Goal: Complete application form: Complete application form

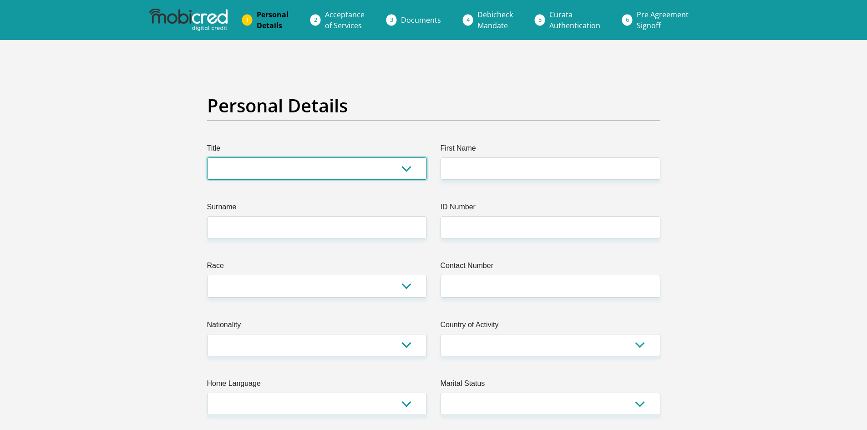
click at [253, 168] on select "Mr Ms Mrs Dr [PERSON_NAME]" at bounding box center [317, 169] width 220 height 22
select select "Mrs"
click at [207, 158] on select "Mr Ms Mrs Dr [PERSON_NAME]" at bounding box center [317, 169] width 220 height 22
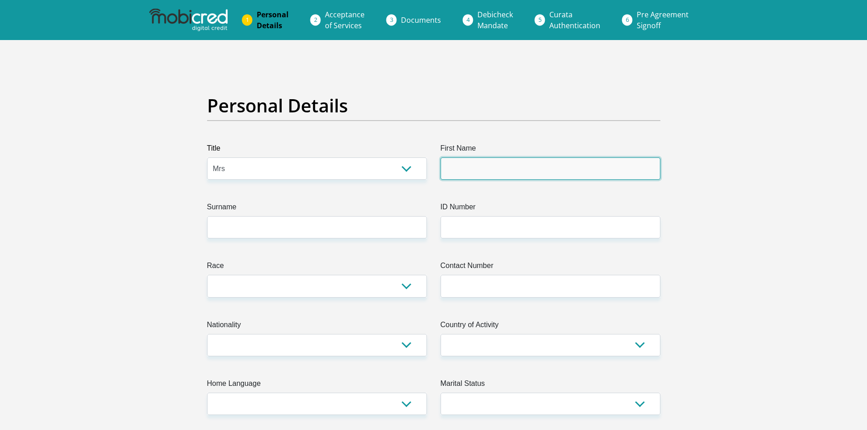
click at [487, 166] on input "First Name" at bounding box center [551, 169] width 220 height 22
type input "NontobekoNoluthando"
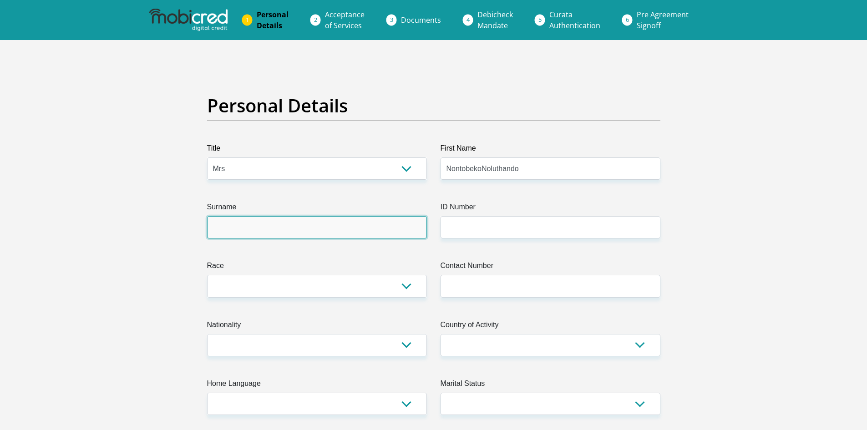
click at [323, 229] on input "Surname" at bounding box center [317, 227] width 220 height 22
type input "GUMEDE"
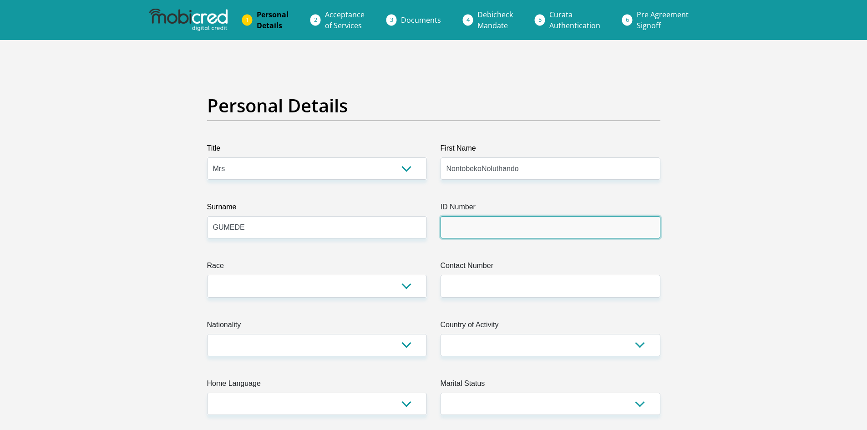
click at [491, 224] on input "ID Number" at bounding box center [551, 227] width 220 height 22
type input "8606270836089"
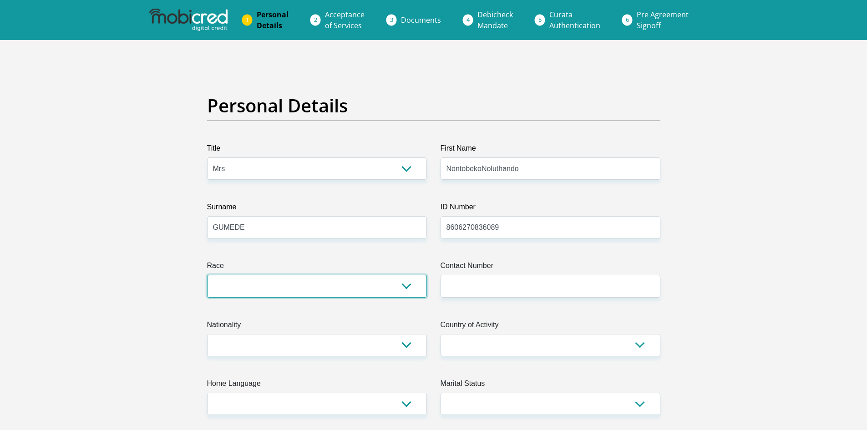
click at [318, 291] on select "Black Coloured Indian White Other" at bounding box center [317, 286] width 220 height 22
select select "1"
click at [207, 275] on select "Black Coloured Indian White Other" at bounding box center [317, 286] width 220 height 22
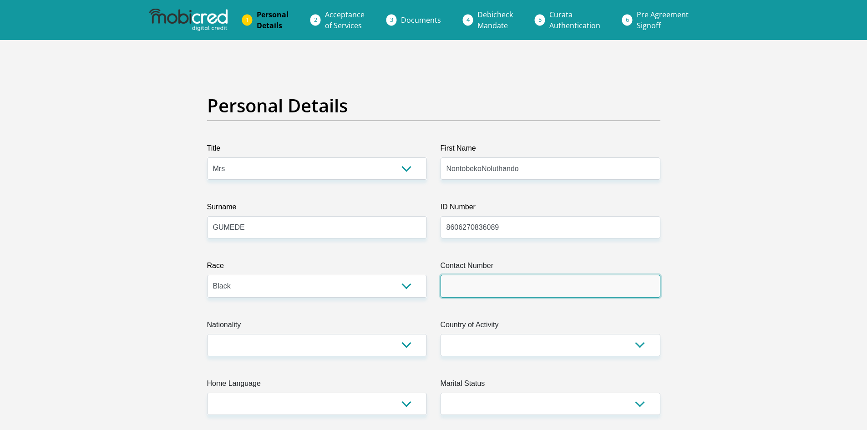
click at [490, 293] on input "Contact Number" at bounding box center [551, 286] width 220 height 22
type input "0798635529"
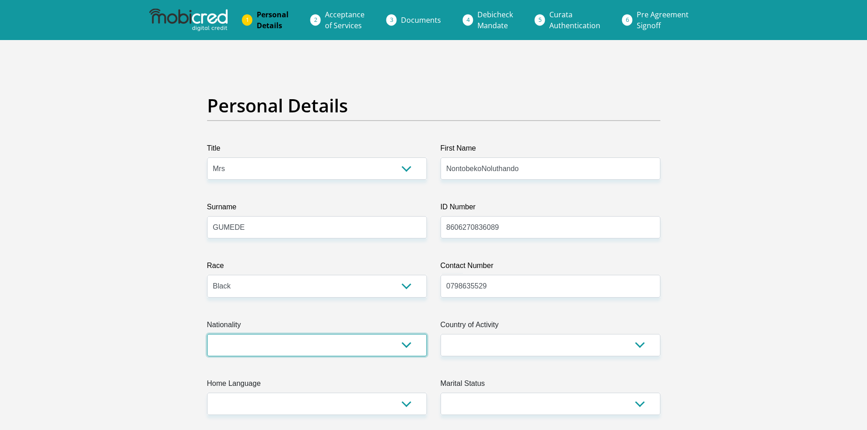
click at [407, 342] on select "[GEOGRAPHIC_DATA] [GEOGRAPHIC_DATA] [GEOGRAPHIC_DATA] [GEOGRAPHIC_DATA] [GEOGRA…" at bounding box center [317, 345] width 220 height 22
select select "ZAF"
click at [207, 334] on select "[GEOGRAPHIC_DATA] [GEOGRAPHIC_DATA] [GEOGRAPHIC_DATA] [GEOGRAPHIC_DATA] [GEOGRA…" at bounding box center [317, 345] width 220 height 22
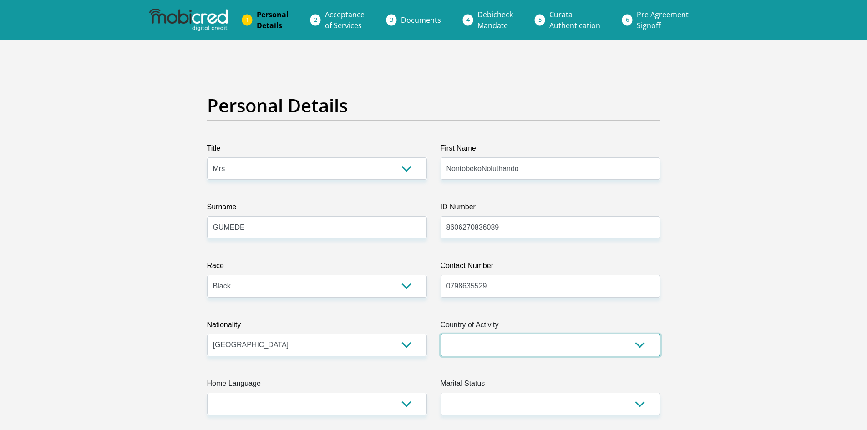
click at [645, 345] on select "[GEOGRAPHIC_DATA] [GEOGRAPHIC_DATA] [GEOGRAPHIC_DATA] [GEOGRAPHIC_DATA] [GEOGRA…" at bounding box center [551, 345] width 220 height 22
select select "ZAF"
click at [441, 334] on select "[GEOGRAPHIC_DATA] [GEOGRAPHIC_DATA] [GEOGRAPHIC_DATA] [GEOGRAPHIC_DATA] [GEOGRA…" at bounding box center [551, 345] width 220 height 22
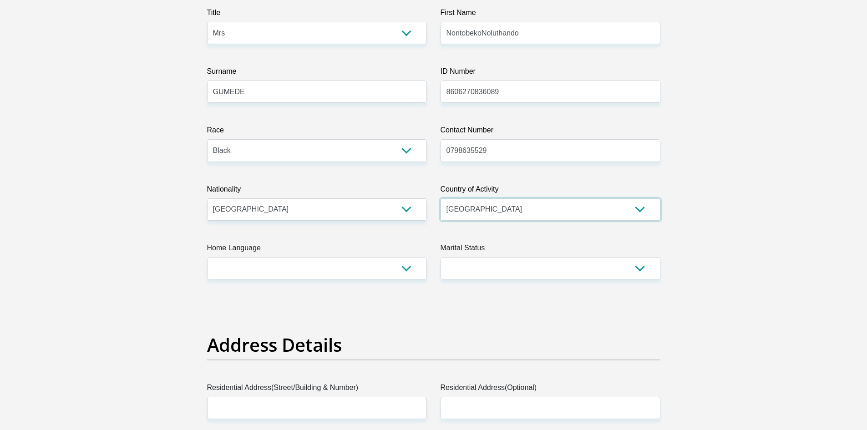
scroll to position [182, 0]
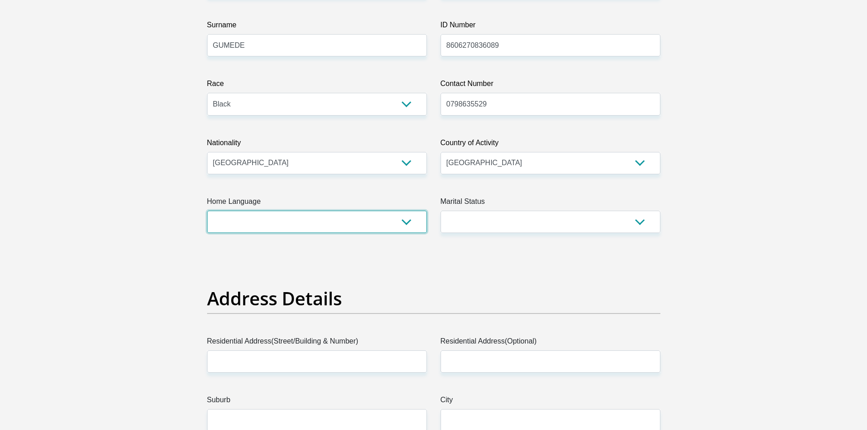
click at [406, 223] on select "Afrikaans English Sepedi South Ndebele Southern Sotho Swati Tsonga Tswana Venda…" at bounding box center [317, 222] width 220 height 22
select select "[DATE]"
click at [207, 211] on select "Afrikaans English Sepedi South Ndebele Southern Sotho Swati Tsonga Tswana Venda…" at bounding box center [317, 222] width 220 height 22
click at [644, 226] on select "Married ANC Single Divorced Widowed Married COP or Customary Law" at bounding box center [551, 222] width 220 height 22
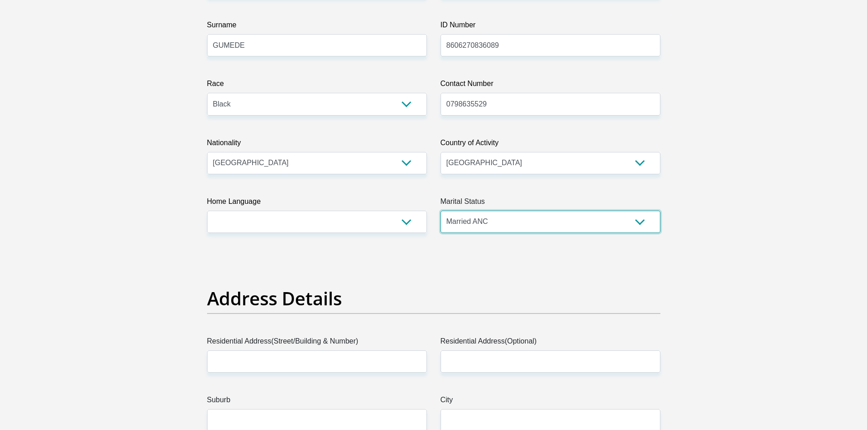
click at [441, 211] on select "Married ANC Single Divorced Widowed Married COP or Customary Law" at bounding box center [551, 222] width 220 height 22
click at [642, 220] on select "Married ANC Single Divorced Widowed Married COP or Customary Law" at bounding box center [551, 222] width 220 height 22
select select "5"
click at [441, 211] on select "Married ANC Single Divorced Widowed Married COP or Customary Law" at bounding box center [551, 222] width 220 height 22
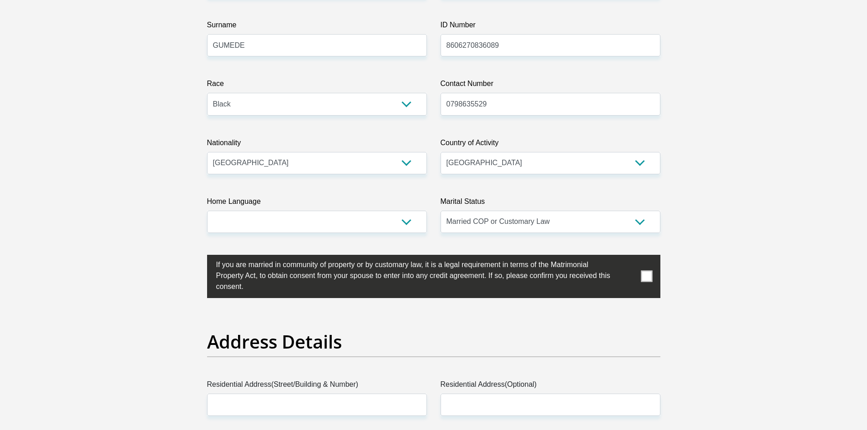
click at [647, 276] on span at bounding box center [646, 276] width 11 height 11
click at [198, 257] on input "checkbox" at bounding box center [198, 257] width 0 height 0
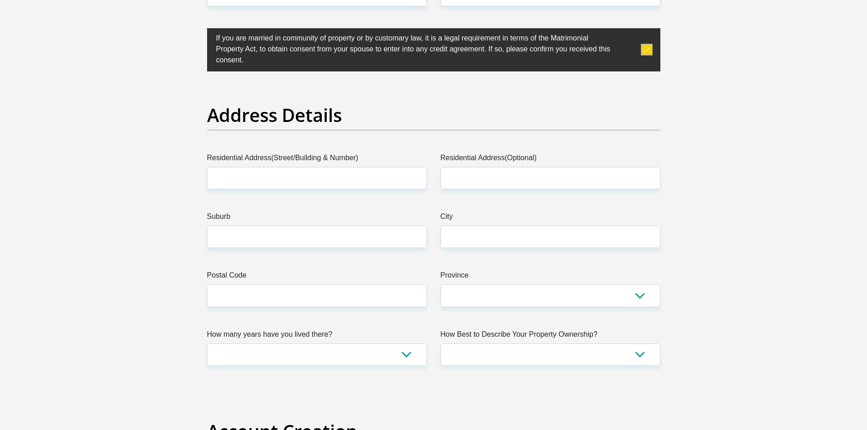
scroll to position [410, 0]
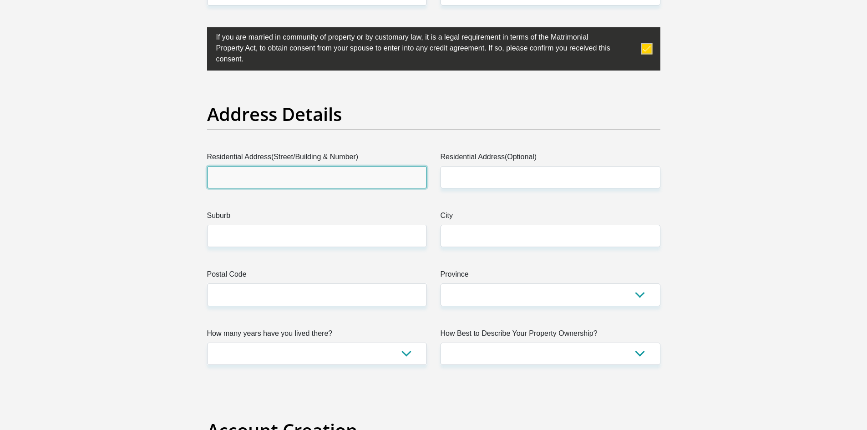
click at [306, 177] on input "Residential Address(Street/Building & Number)" at bounding box center [317, 177] width 220 height 22
type input "E356 [GEOGRAPHIC_DATA]"
type input "KWADABEKA"
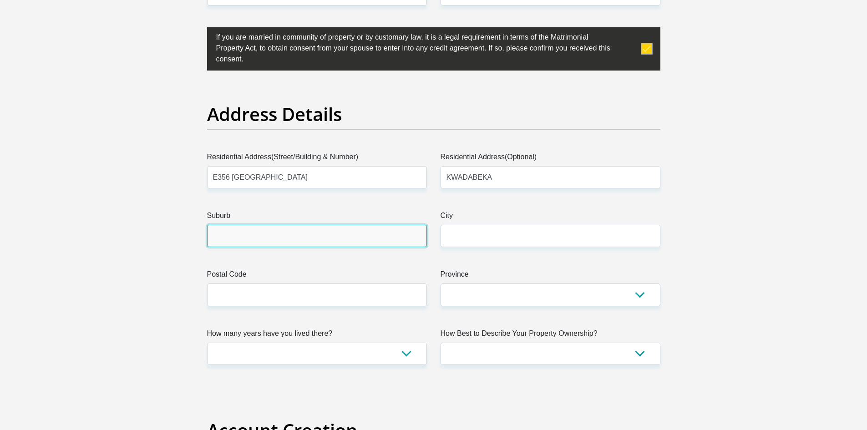
type input "[GEOGRAPHIC_DATA]"
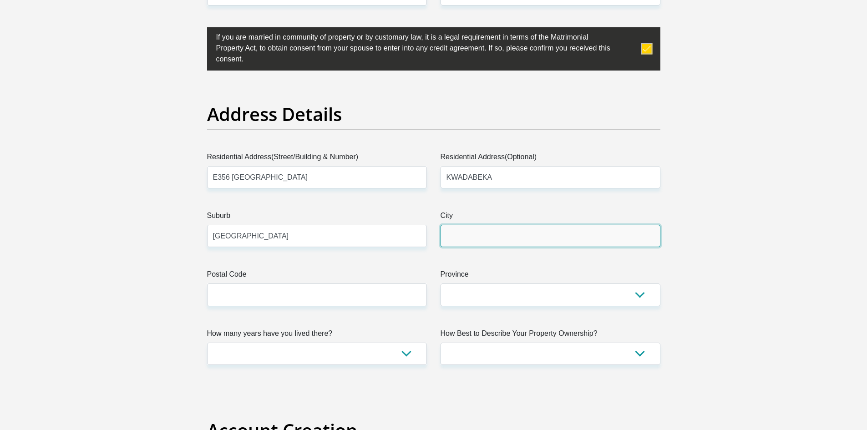
type input "[GEOGRAPHIC_DATA]"
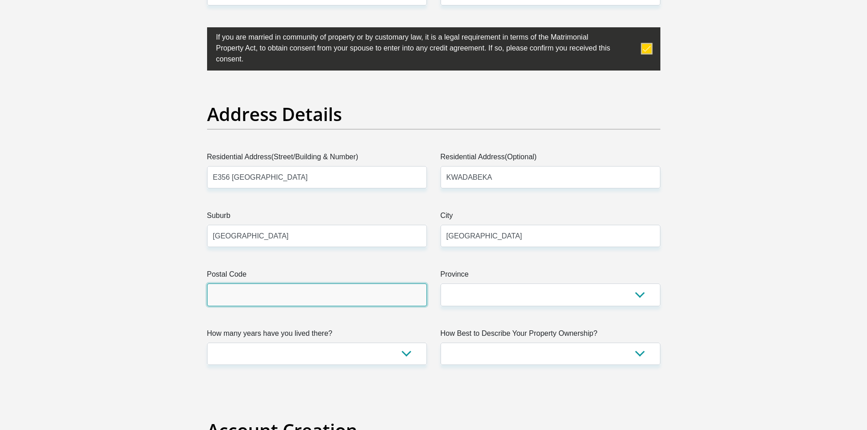
type input "3610"
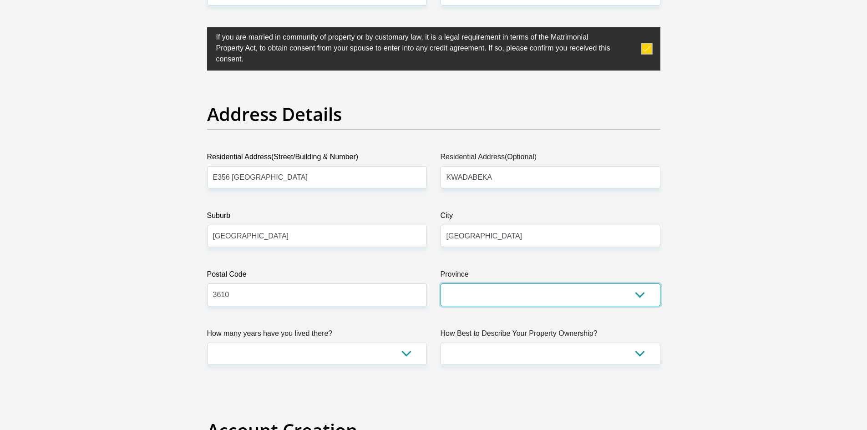
click at [641, 296] on select "Eastern Cape Free State [GEOGRAPHIC_DATA] [GEOGRAPHIC_DATA][DATE] [GEOGRAPHIC_D…" at bounding box center [551, 295] width 220 height 22
select select "[GEOGRAPHIC_DATA][DATE]"
click at [441, 284] on select "Eastern Cape Free State [GEOGRAPHIC_DATA] [GEOGRAPHIC_DATA][DATE] [GEOGRAPHIC_D…" at bounding box center [551, 295] width 220 height 22
click at [418, 356] on select "less than 1 year 1-3 years 3-5 years 5+ years" at bounding box center [317, 354] width 220 height 22
select select "5"
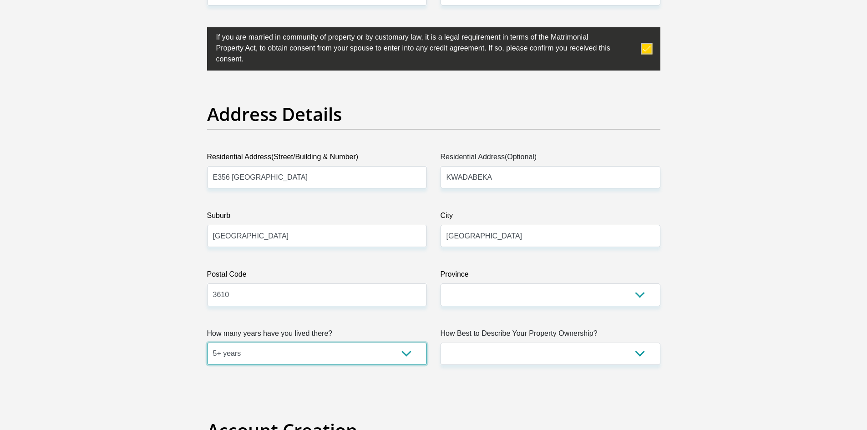
click at [207, 343] on select "less than 1 year 1-3 years 3-5 years 5+ years" at bounding box center [317, 354] width 220 height 22
click at [523, 347] on select "Owned Rented Family Owned Company Dwelling" at bounding box center [551, 354] width 220 height 22
select select "parents"
click at [441, 343] on select "Owned Rented Family Owned Company Dwelling" at bounding box center [551, 354] width 220 height 22
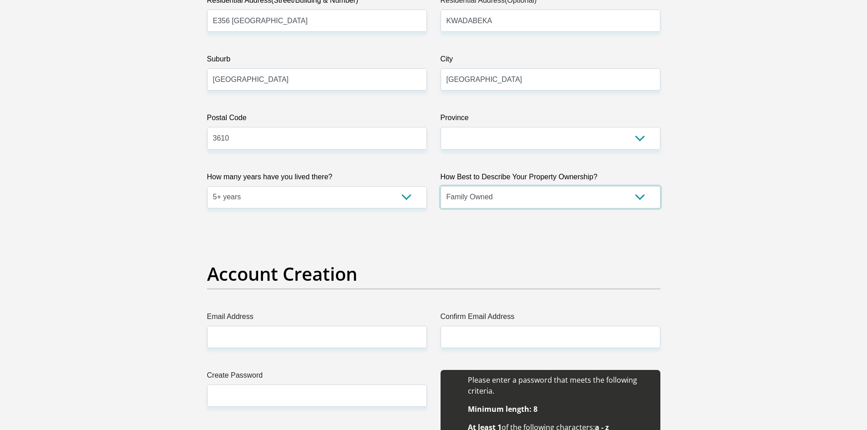
scroll to position [683, 0]
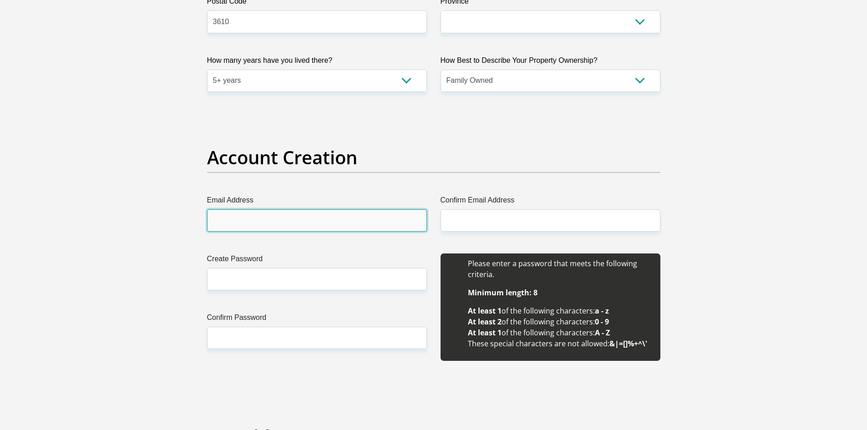
click at [285, 220] on input "Email Address" at bounding box center [317, 220] width 220 height 22
type input "[EMAIL_ADDRESS][DOMAIN_NAME]"
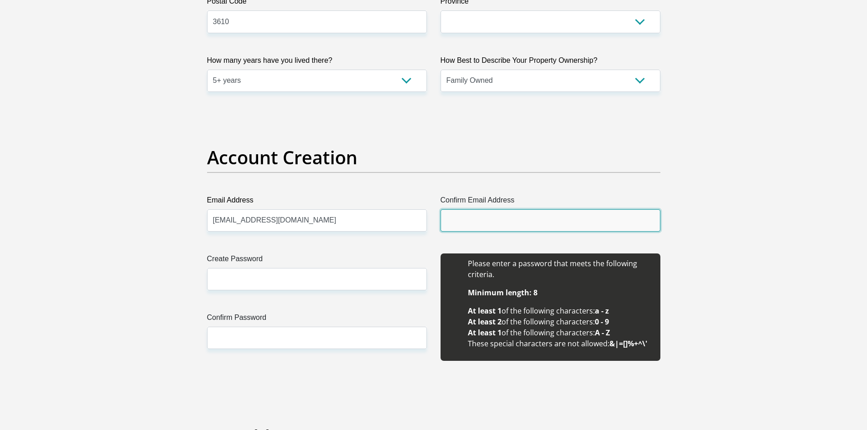
click at [466, 223] on input "Confirm Email Address" at bounding box center [551, 220] width 220 height 22
click at [474, 217] on input "Confirm Email Address" at bounding box center [551, 220] width 220 height 22
type input "N"
type input "[EMAIL_ADDRESS][DOMAIN_NAME]"
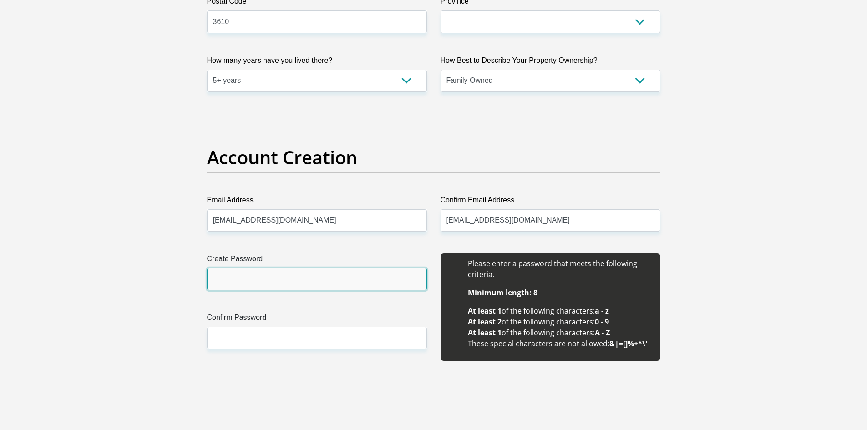
click at [230, 276] on input "Create Password" at bounding box center [317, 279] width 220 height 22
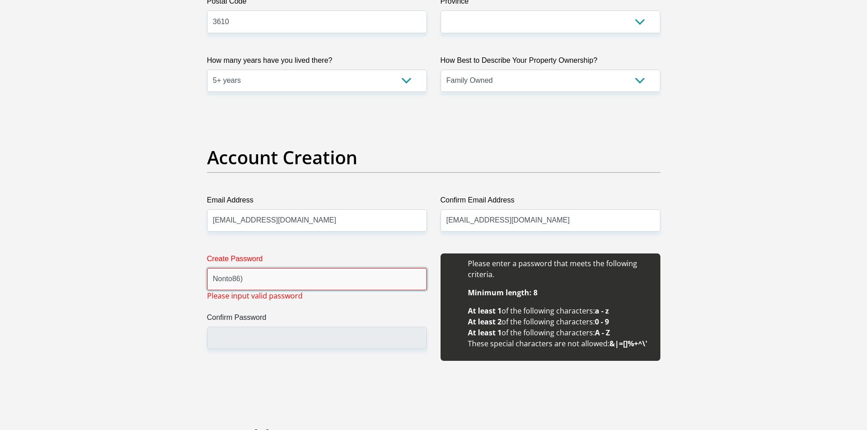
type input "Nonto86)"
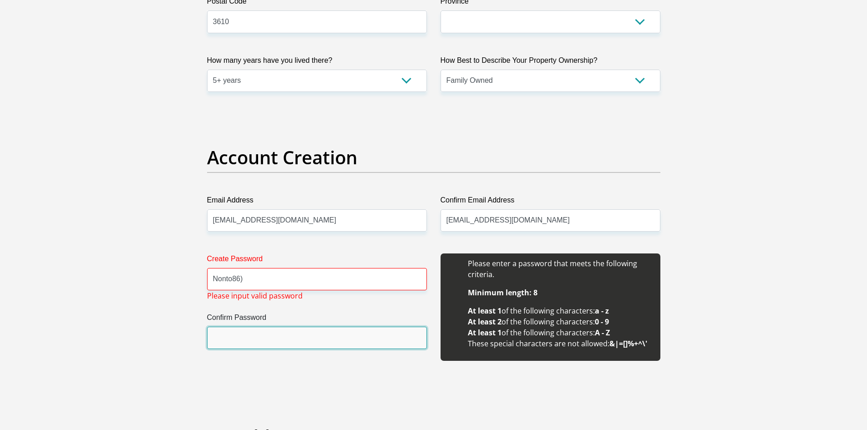
click at [235, 329] on input "Confirm Password" at bounding box center [317, 338] width 220 height 22
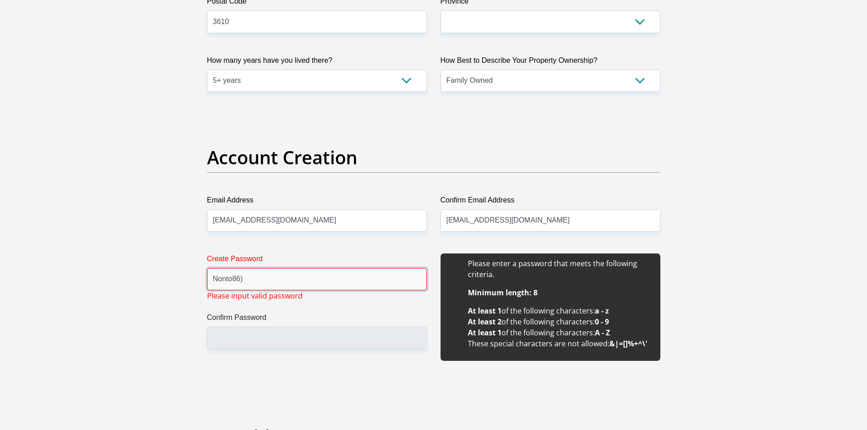
click at [250, 283] on input "Nonto86)" at bounding box center [317, 279] width 220 height 22
click at [258, 280] on input "Nonto86)" at bounding box center [317, 279] width 220 height 22
drag, startPoint x: 259, startPoint y: 279, endPoint x: 164, endPoint y: 267, distance: 95.4
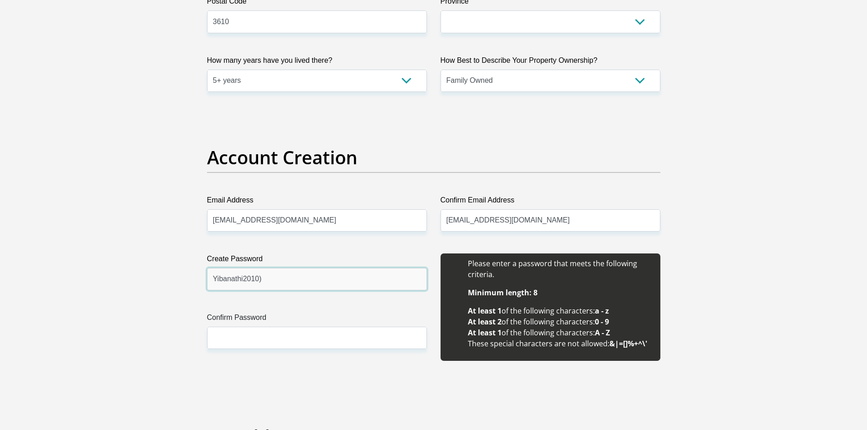
type input "Yibanathi2010)"
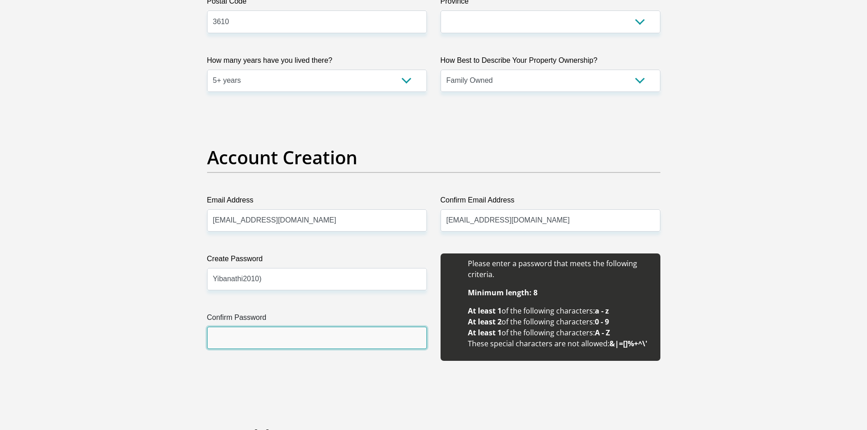
click at [225, 341] on input "Confirm Password" at bounding box center [317, 338] width 220 height 22
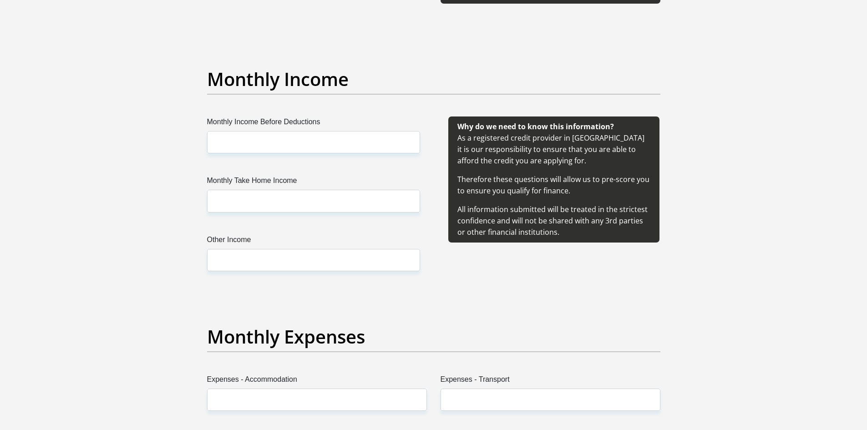
scroll to position [1047, 0]
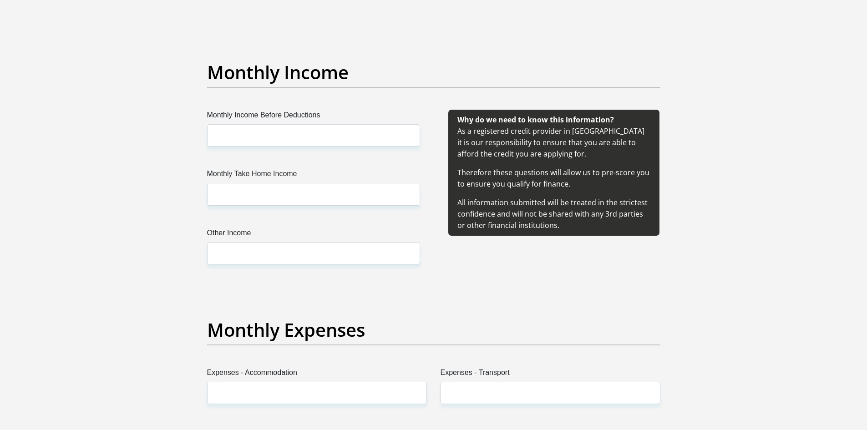
type input "Yibanathi2010)"
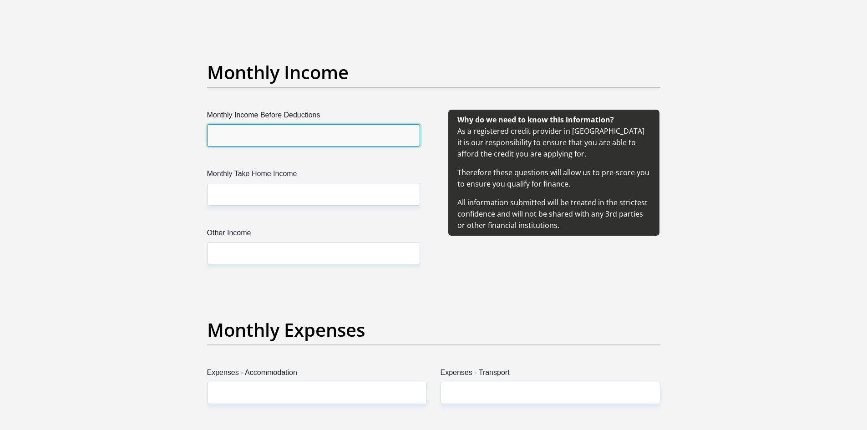
click at [263, 131] on input "Monthly Income Before Deductions" at bounding box center [313, 135] width 213 height 22
type input "22800"
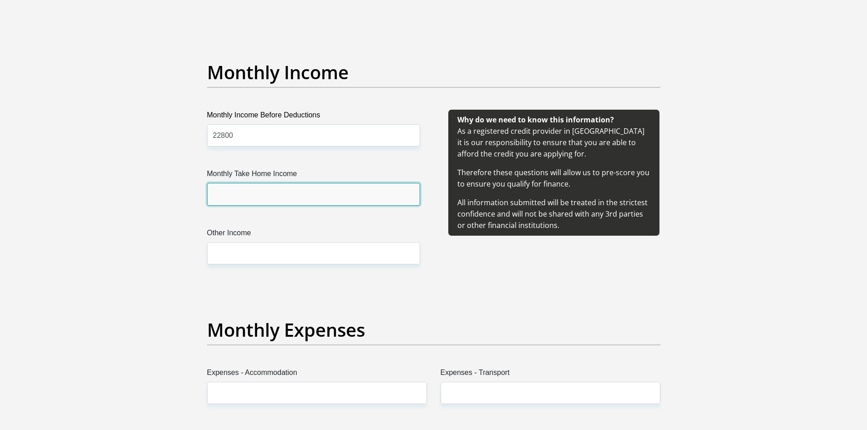
click at [241, 193] on input "Monthly Take Home Income" at bounding box center [313, 194] width 213 height 22
type input "15800"
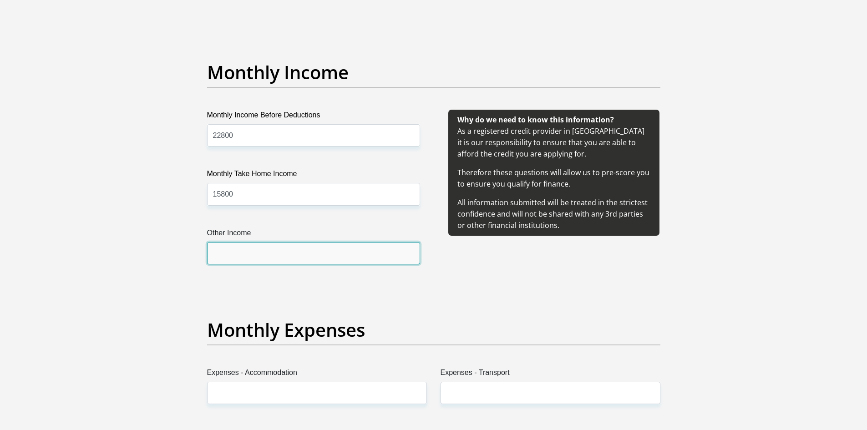
click at [241, 250] on input "Other Income" at bounding box center [313, 253] width 213 height 22
type input "9"
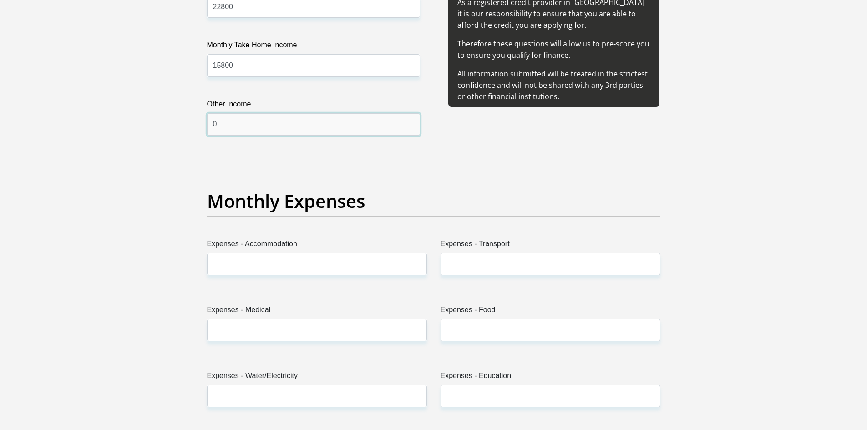
scroll to position [1184, 0]
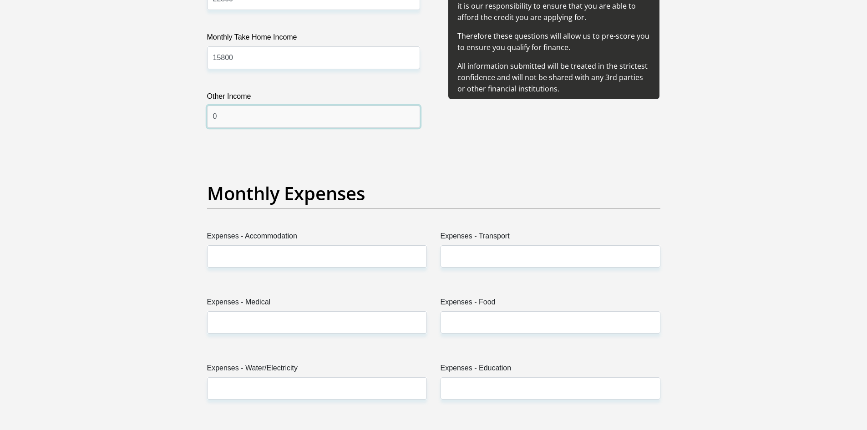
type input "0"
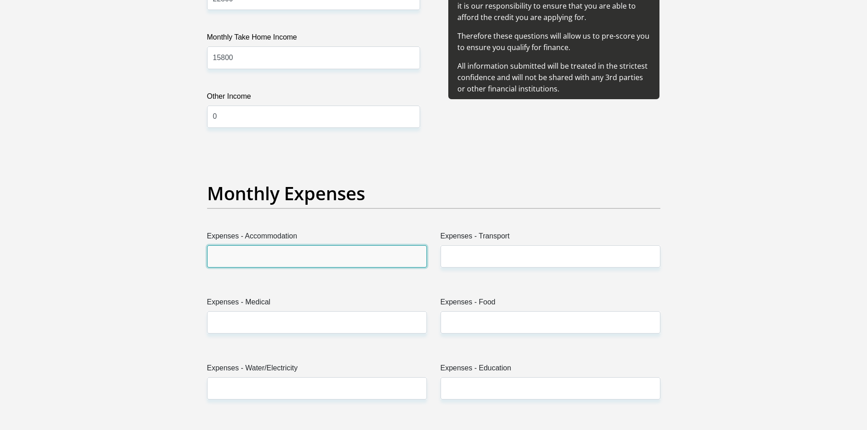
click at [256, 257] on input "Expenses - Accommodation" at bounding box center [317, 256] width 220 height 22
type input "0"
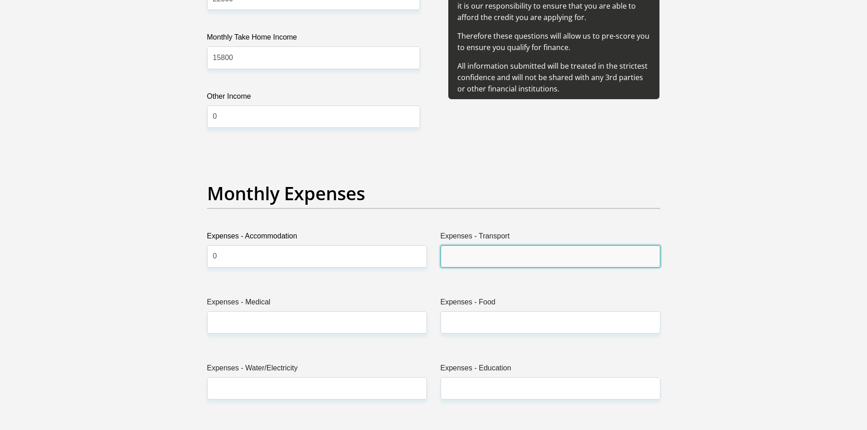
click at [475, 263] on input "Expenses - Transport" at bounding box center [551, 256] width 220 height 22
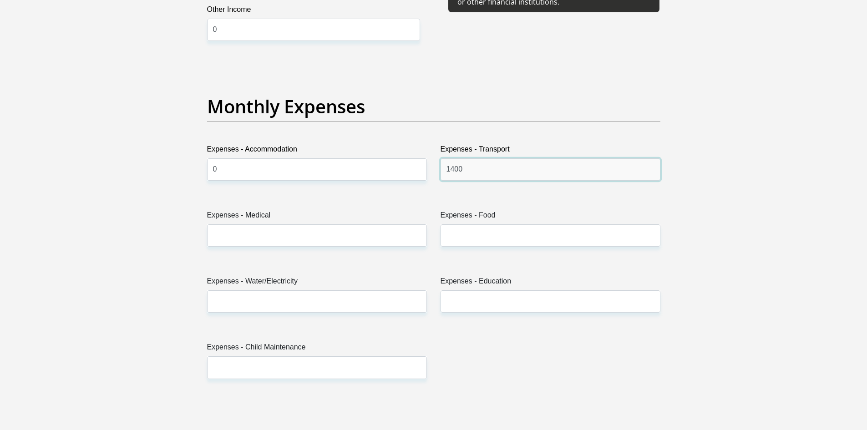
scroll to position [1275, 0]
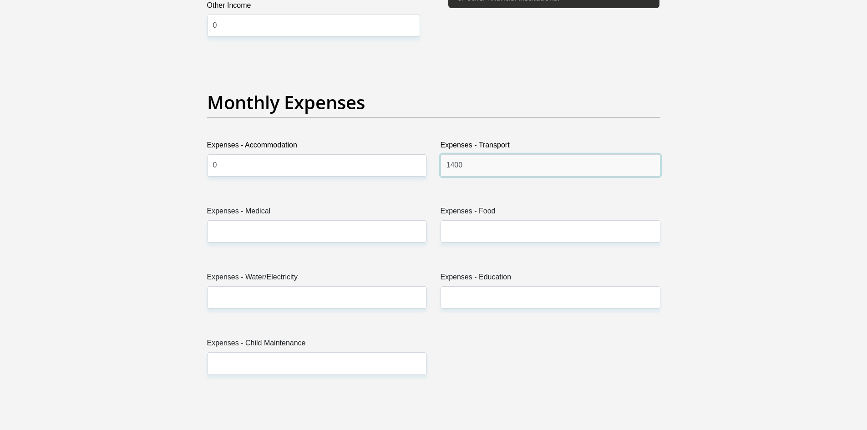
type input "1400"
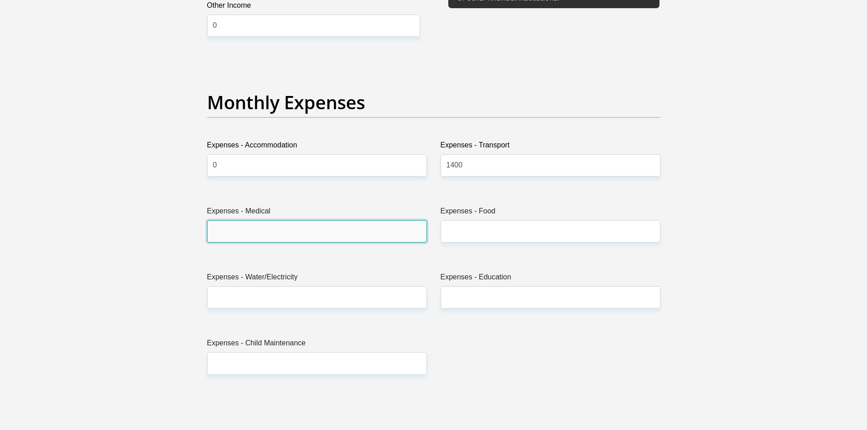
click at [270, 232] on input "Expenses - Medical" at bounding box center [317, 231] width 220 height 22
type input "1150"
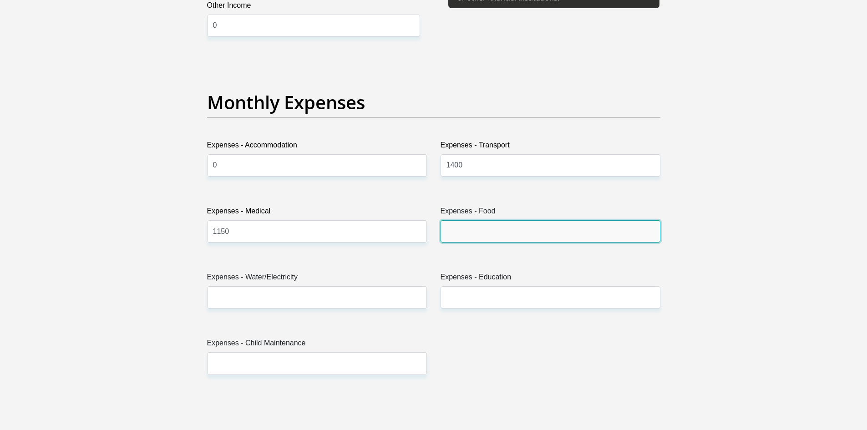
click at [485, 234] on input "Expenses - Food" at bounding box center [551, 231] width 220 height 22
type input "1000"
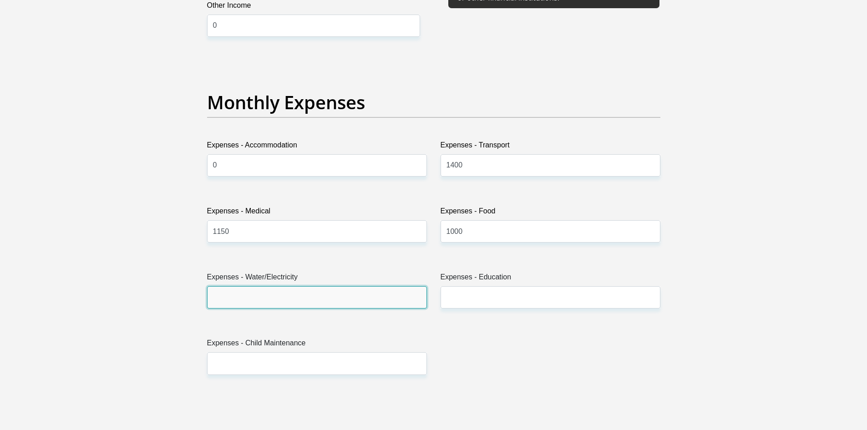
click at [258, 299] on input "Expenses - Water/Electricity" at bounding box center [317, 297] width 220 height 22
type input "1000"
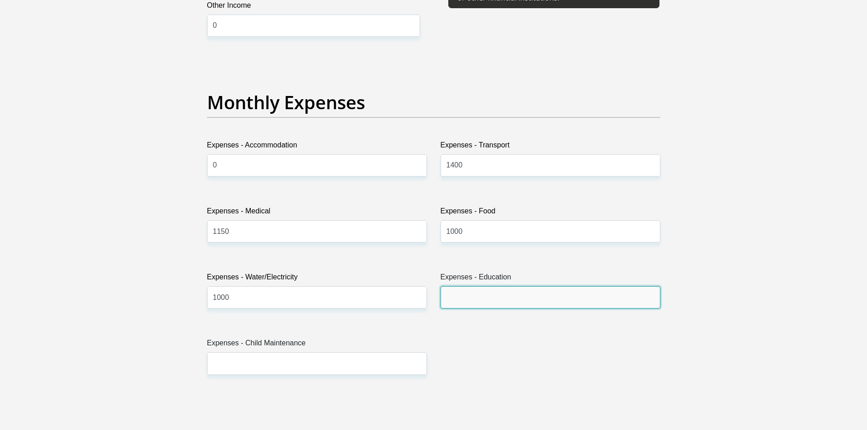
click at [473, 301] on input "Expenses - Education" at bounding box center [551, 297] width 220 height 22
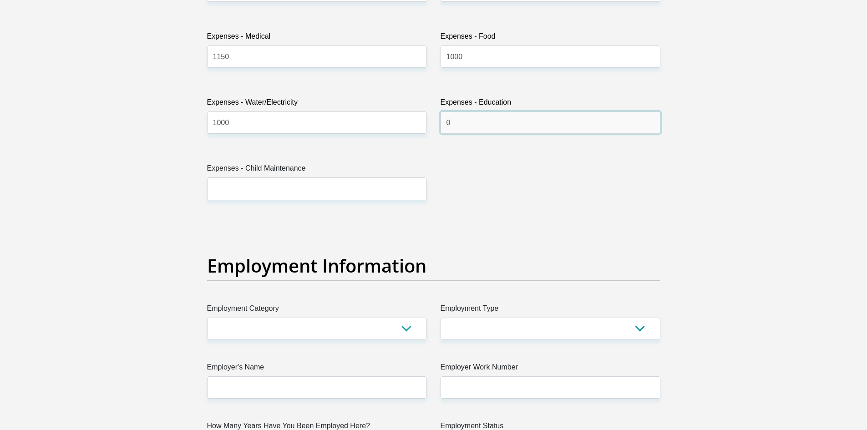
scroll to position [1457, 0]
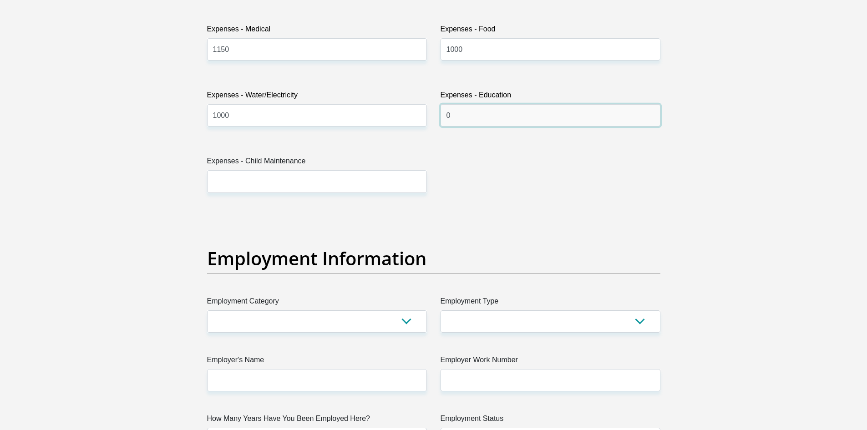
type input "0"
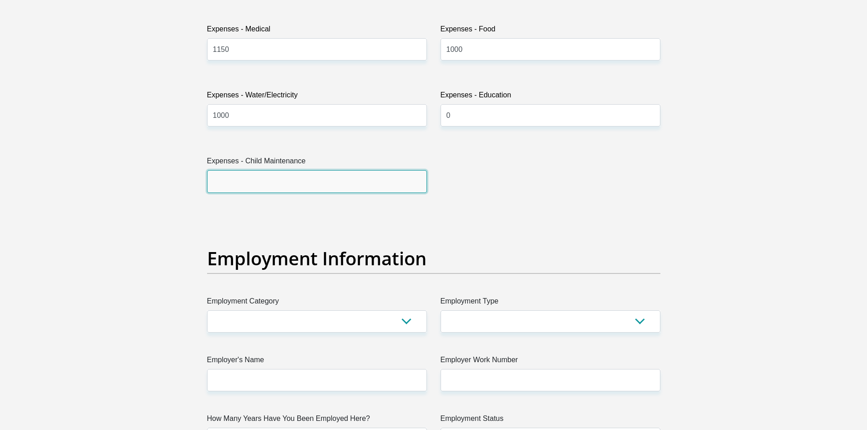
click at [229, 178] on input "Expenses - Child Maintenance" at bounding box center [317, 181] width 220 height 22
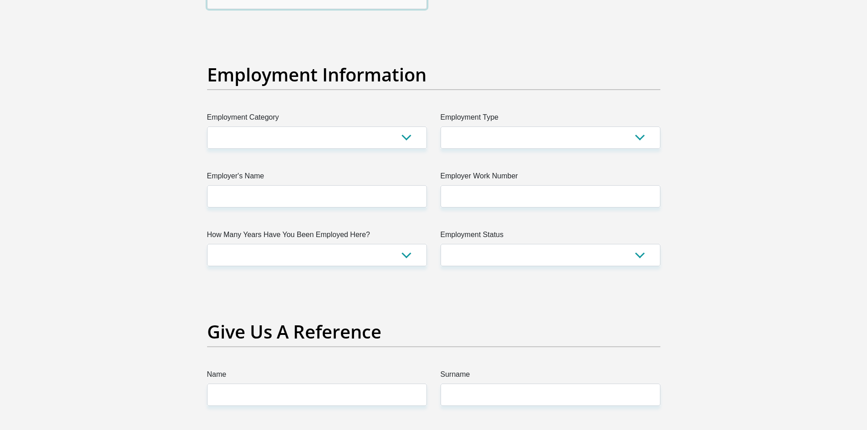
scroll to position [1639, 0]
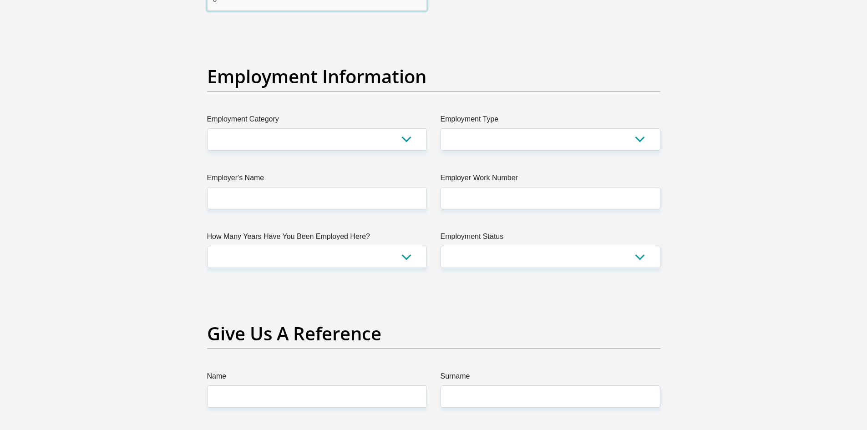
type input "0"
click at [406, 140] on select "AGRICULTURE ALCOHOL & TOBACCO CONSTRUCTION MATERIALS METALLURGY EQUIPMENT FOR R…" at bounding box center [317, 139] width 220 height 22
click at [650, 136] on select "College/Lecturer Craft Seller Creative Driver Executive Farmer Forces - Non Com…" at bounding box center [551, 139] width 220 height 22
select select "Office Staff/Clerk"
click at [441, 128] on select "College/Lecturer Craft Seller Creative Driver Executive Farmer Forces - Non Com…" at bounding box center [551, 139] width 220 height 22
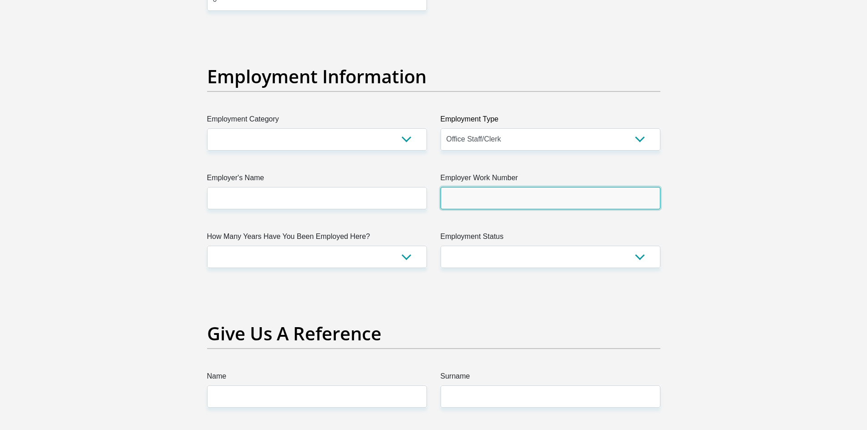
click at [477, 203] on input "Employer Work Number" at bounding box center [551, 198] width 220 height 22
type input "0313116338"
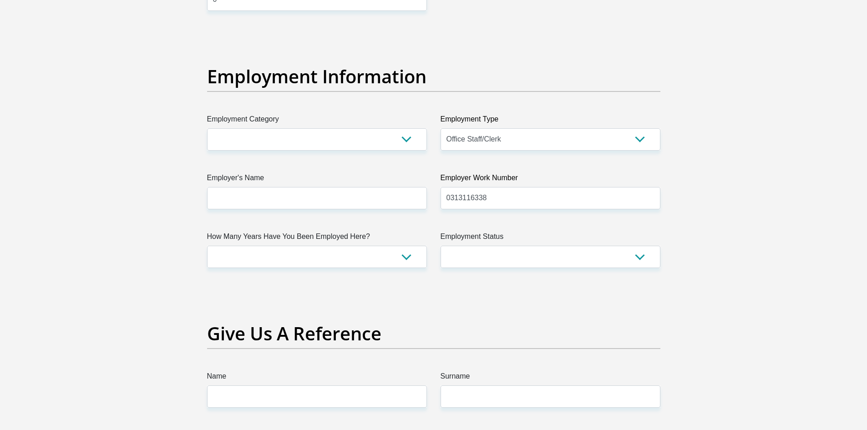
click at [250, 184] on label "Employer's Name" at bounding box center [317, 180] width 220 height 15
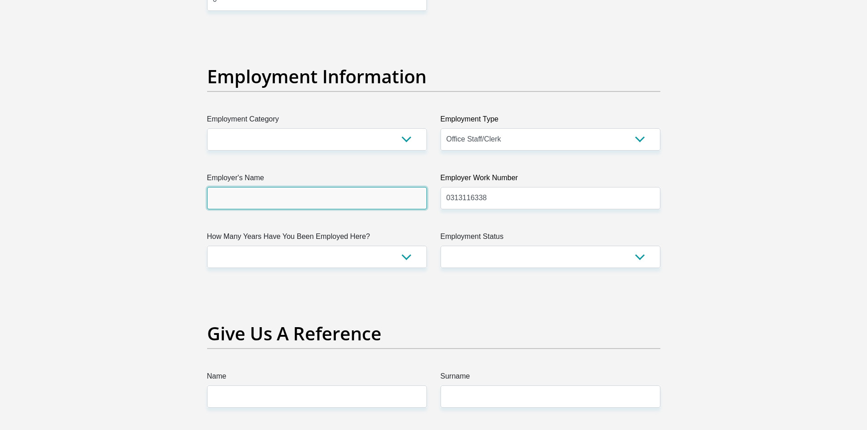
click at [250, 187] on input "Employer's Name" at bounding box center [317, 198] width 220 height 22
type input "eThekwiniMunicipality"
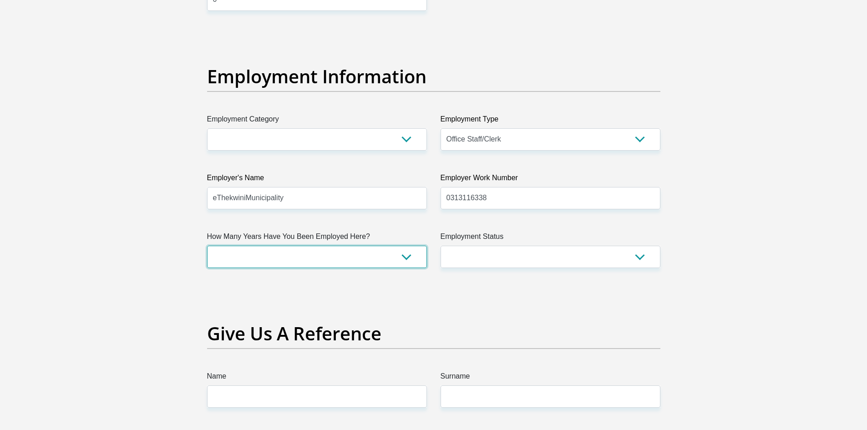
click at [251, 250] on select "less than 1 year 1-3 years 3-5 years 5+ years" at bounding box center [317, 257] width 220 height 22
select select "60"
click at [207, 246] on select "less than 1 year 1-3 years 3-5 years 5+ years" at bounding box center [317, 257] width 220 height 22
click at [638, 254] on select "Permanent/Full-time Part-time/Casual [DEMOGRAPHIC_DATA] Worker Self-Employed Ho…" at bounding box center [551, 257] width 220 height 22
select select "1"
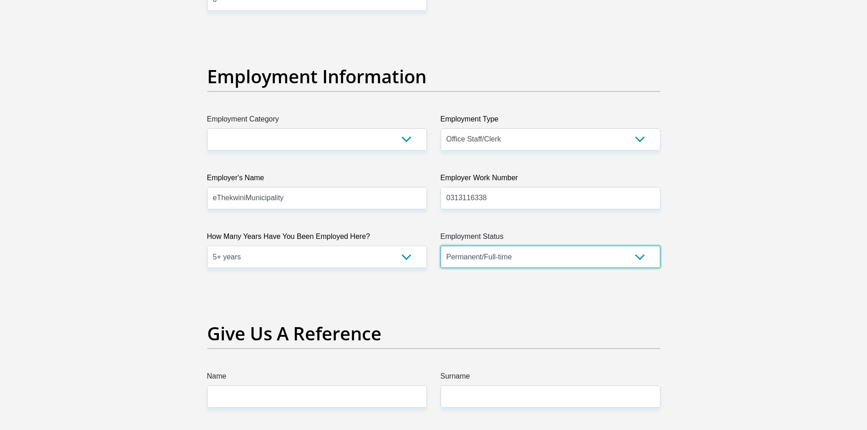
click at [441, 246] on select "Permanent/Full-time Part-time/Casual [DEMOGRAPHIC_DATA] Worker Self-Employed Ho…" at bounding box center [551, 257] width 220 height 22
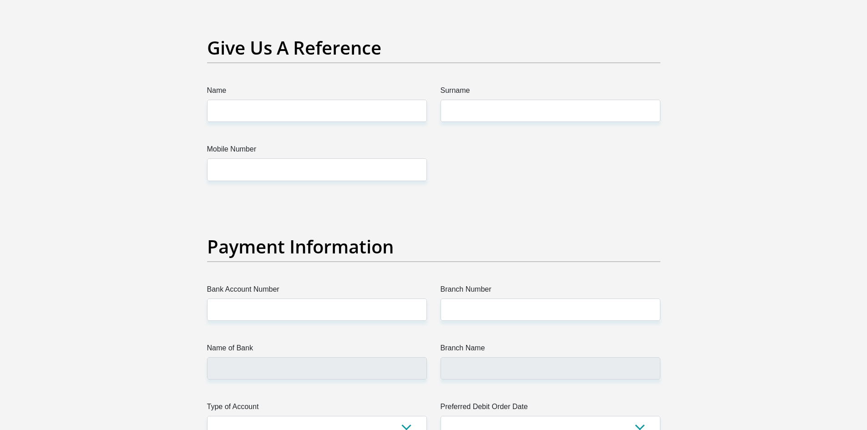
scroll to position [1833, 0]
